Goal: Find specific page/section: Find specific page/section

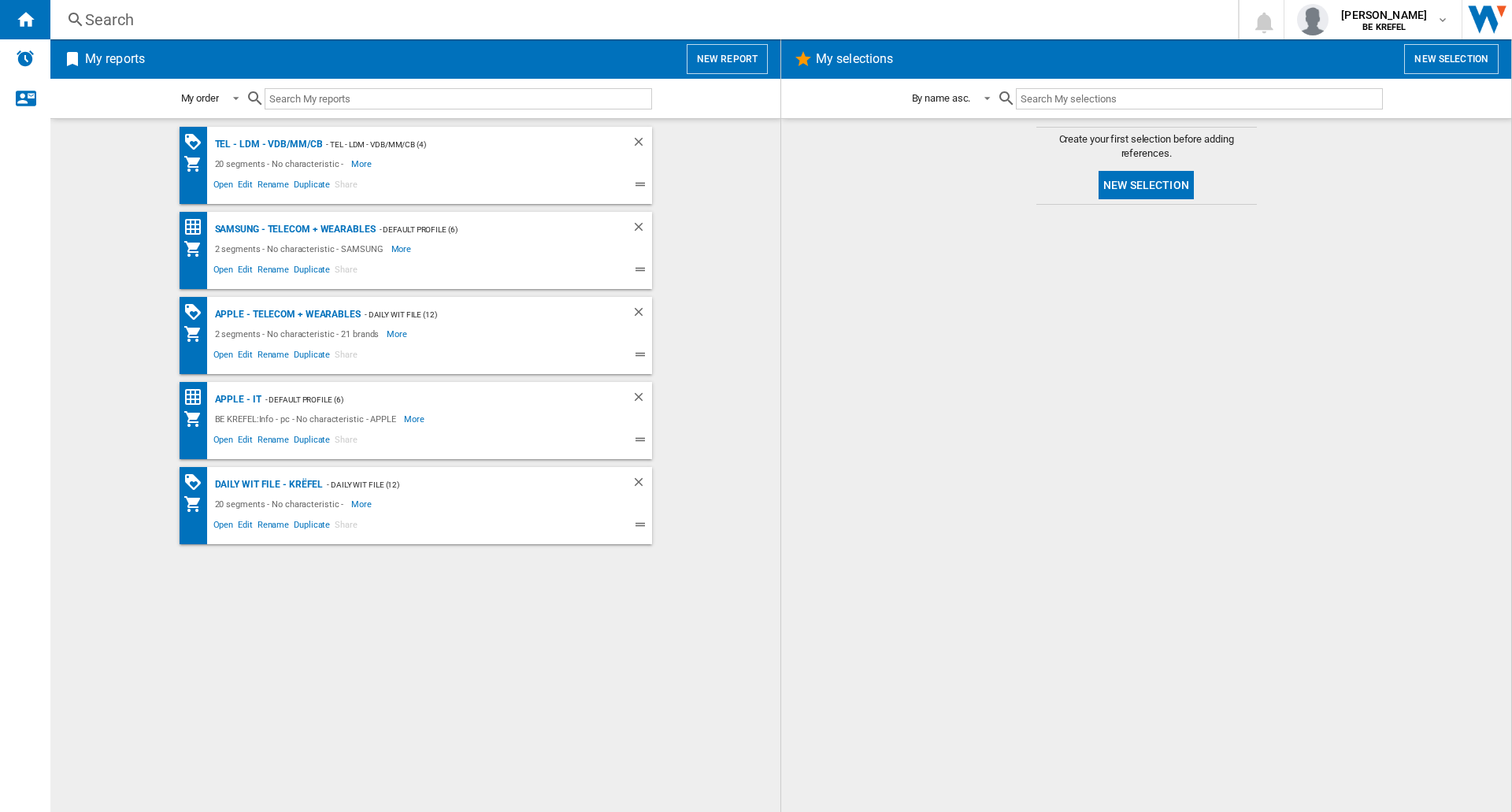
click at [392, 22] on div "Search" at bounding box center [640, 19] width 1112 height 22
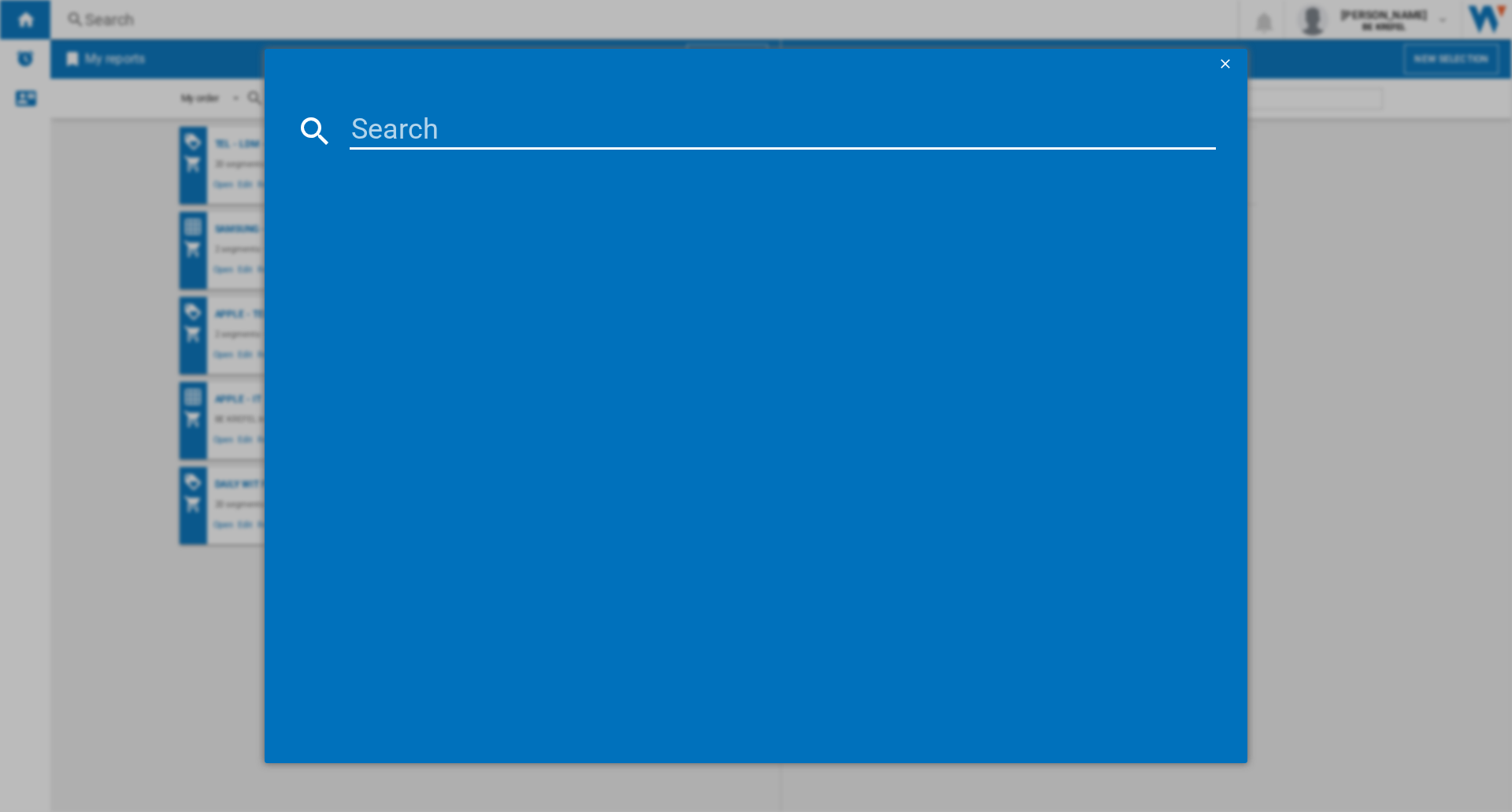
click at [497, 126] on input at bounding box center [782, 130] width 866 height 37
type input "h"
type input "wh1000"
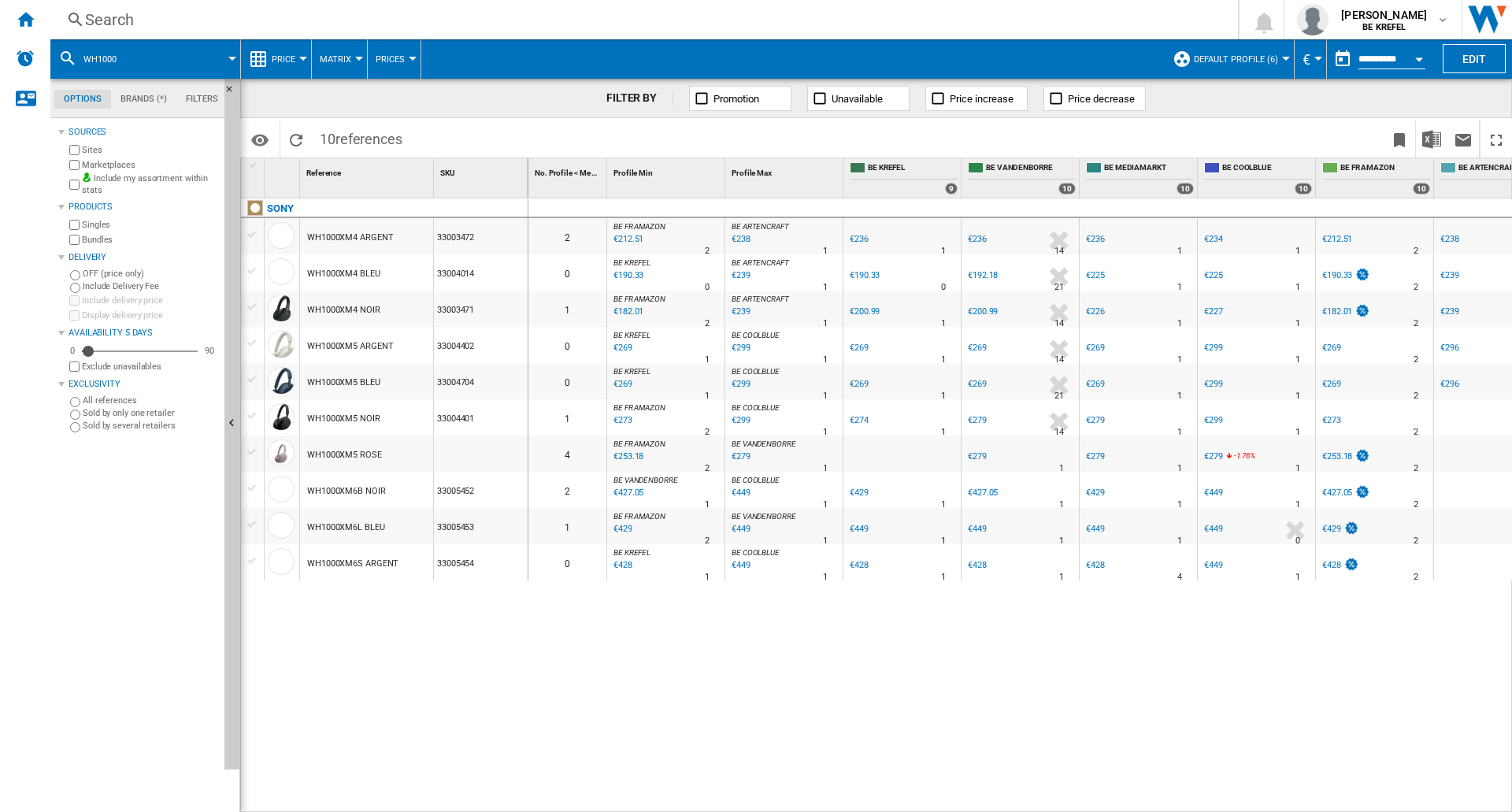
scroll to position [0, 39]
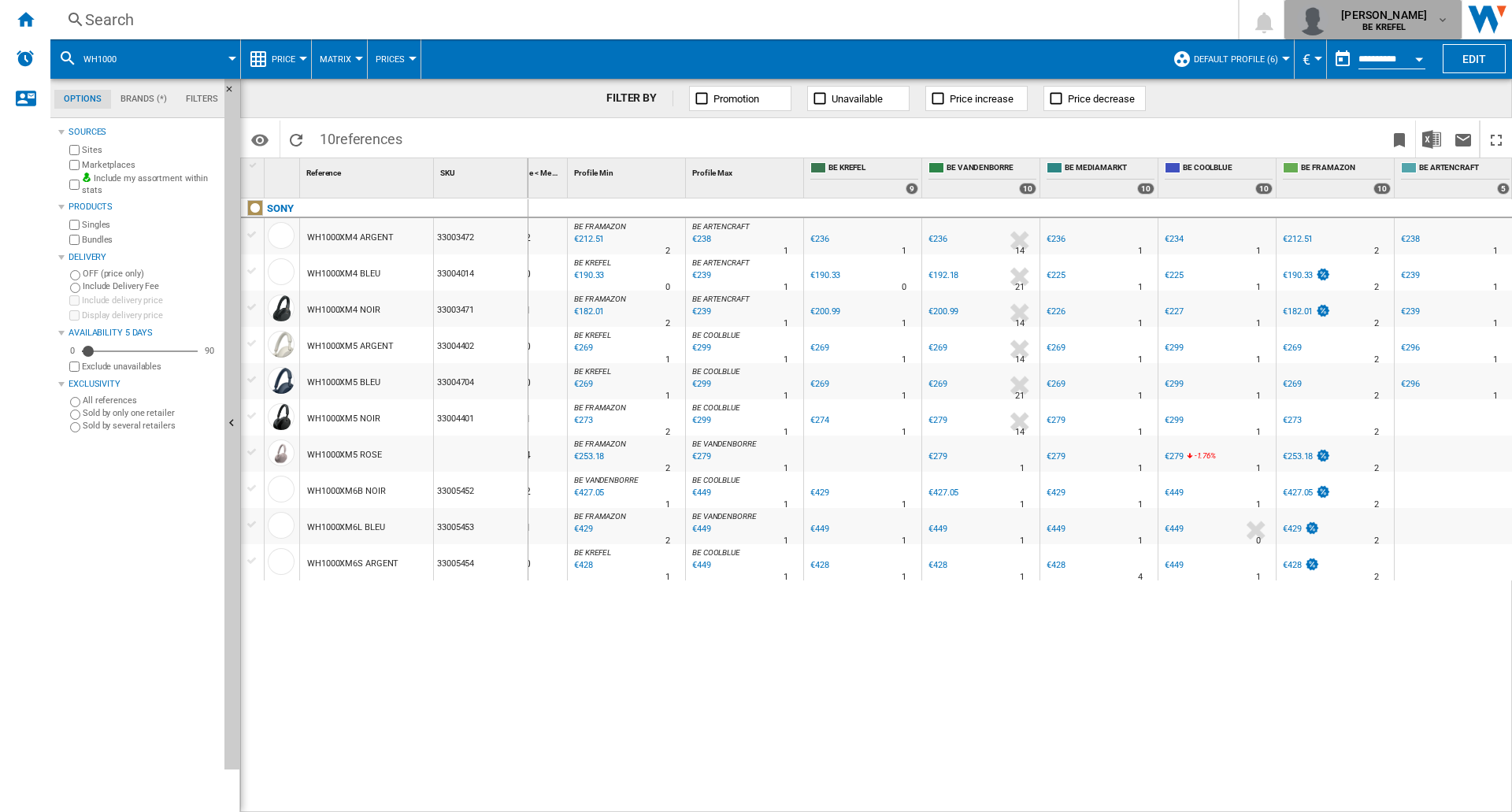
click at [1429, 20] on div "[PERSON_NAME] BE KREFEL" at bounding box center [1385, 20] width 101 height 26
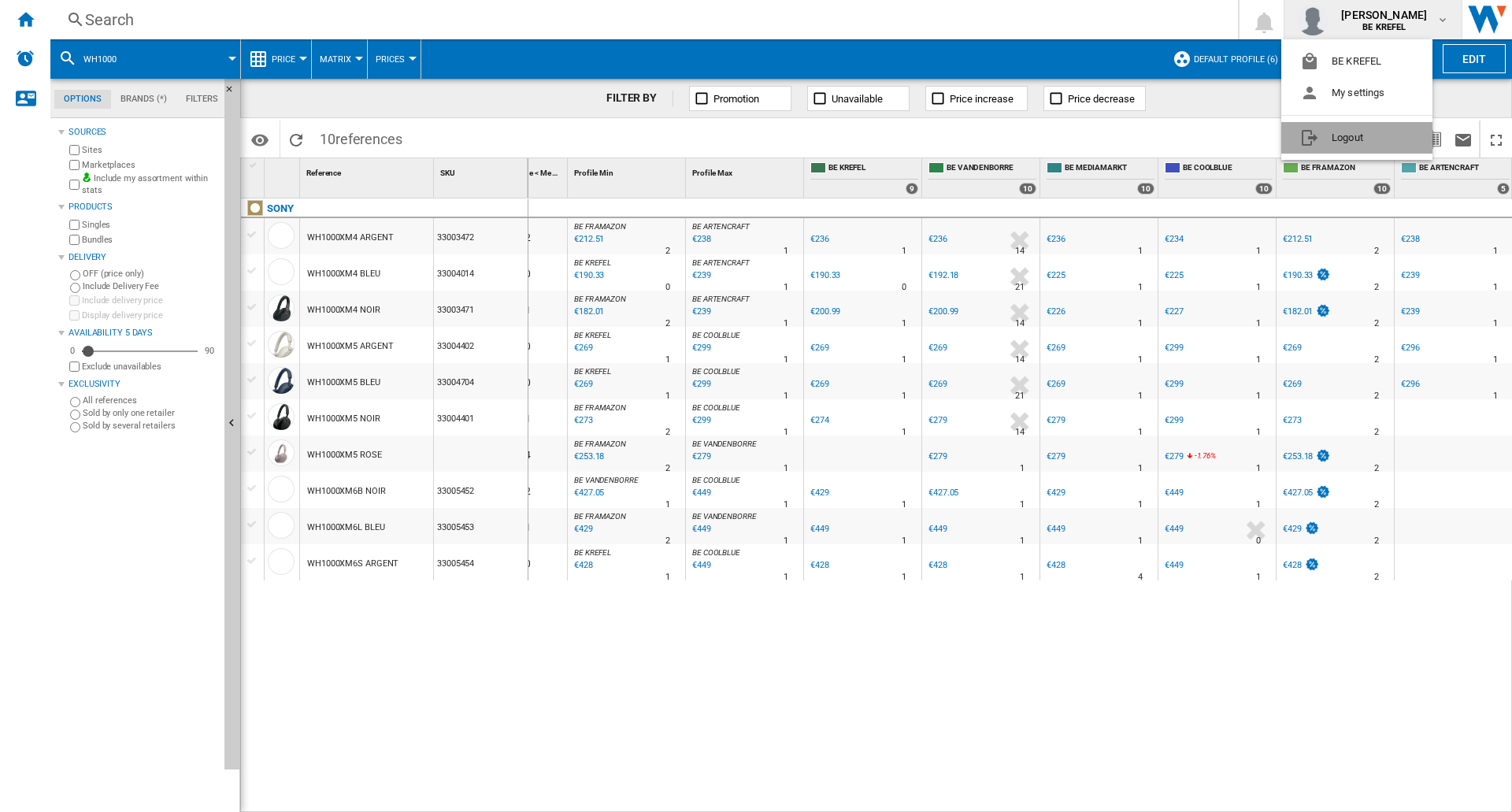
click at [1379, 141] on button "Logout" at bounding box center [1357, 138] width 151 height 32
